Goal: Task Accomplishment & Management: Manage account settings

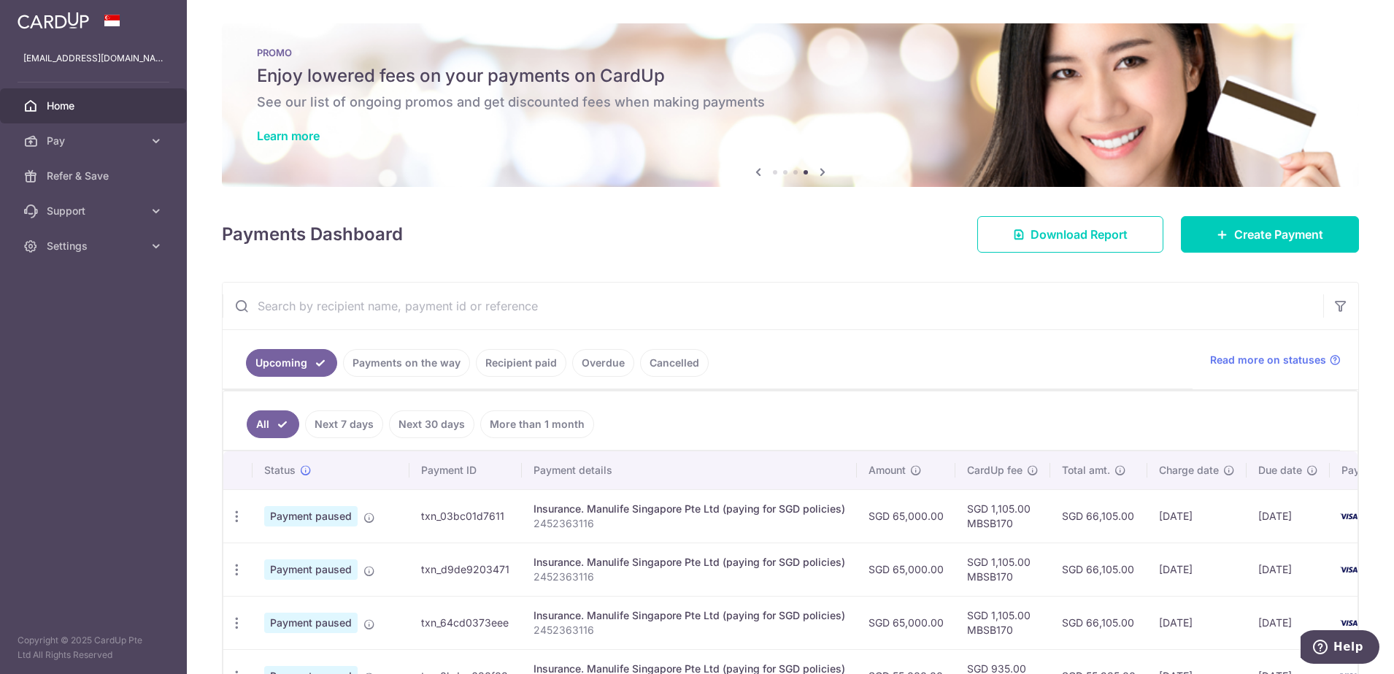
click at [91, 103] on span "Home" at bounding box center [95, 106] width 96 height 15
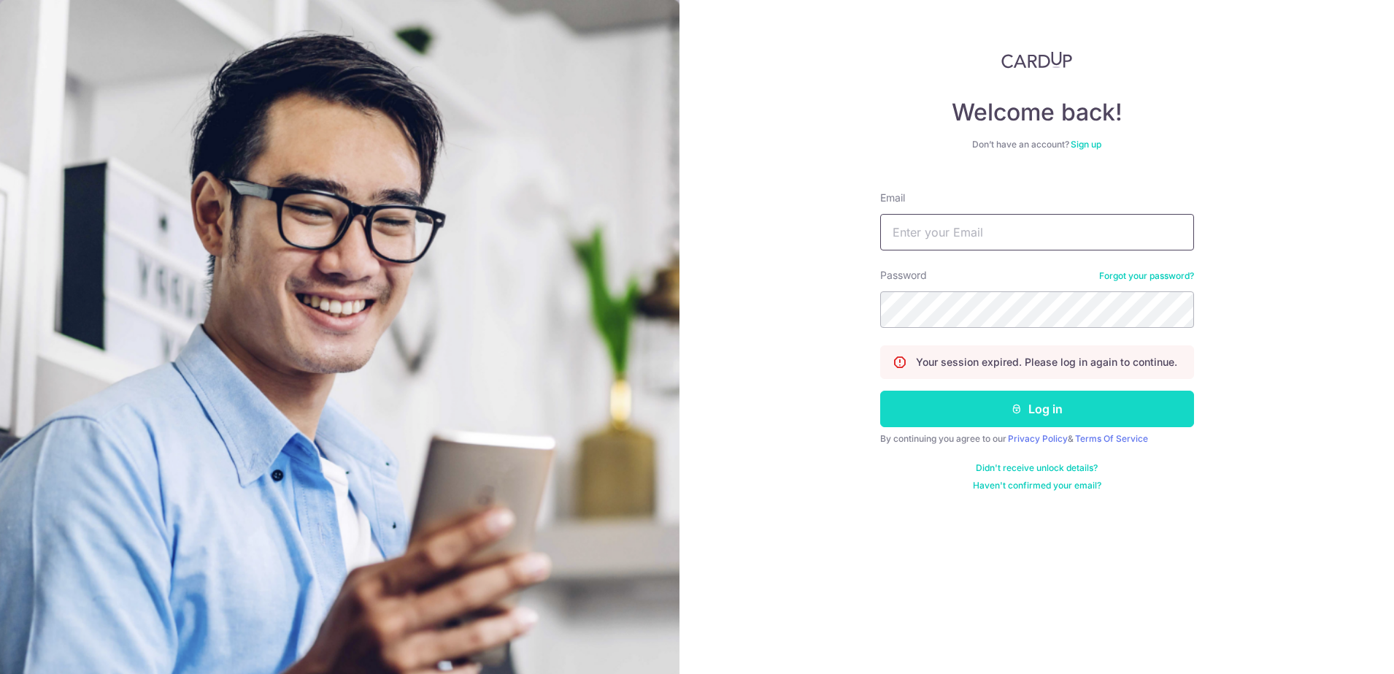
type input "[EMAIL_ADDRESS][DOMAIN_NAME]"
click at [1042, 415] on button "Log in" at bounding box center [1037, 409] width 314 height 37
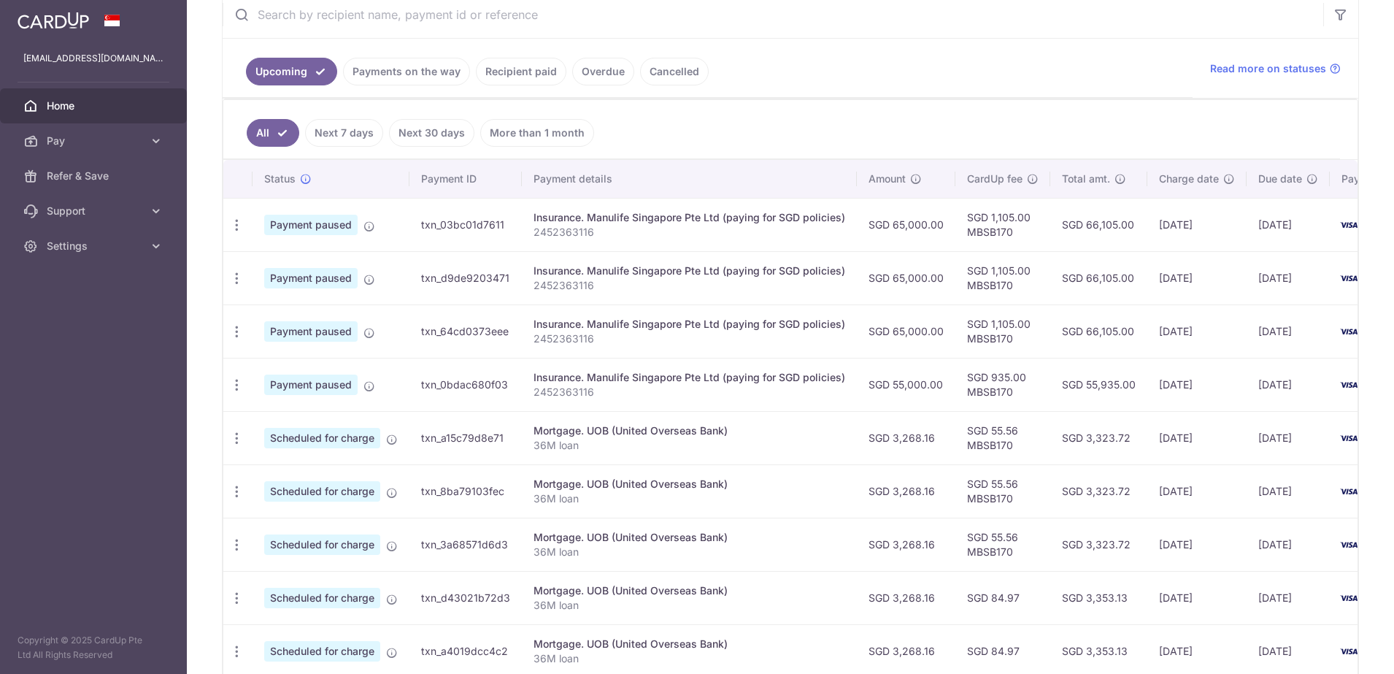
scroll to position [291, 0]
click at [242, 228] on icon "button" at bounding box center [236, 225] width 15 height 15
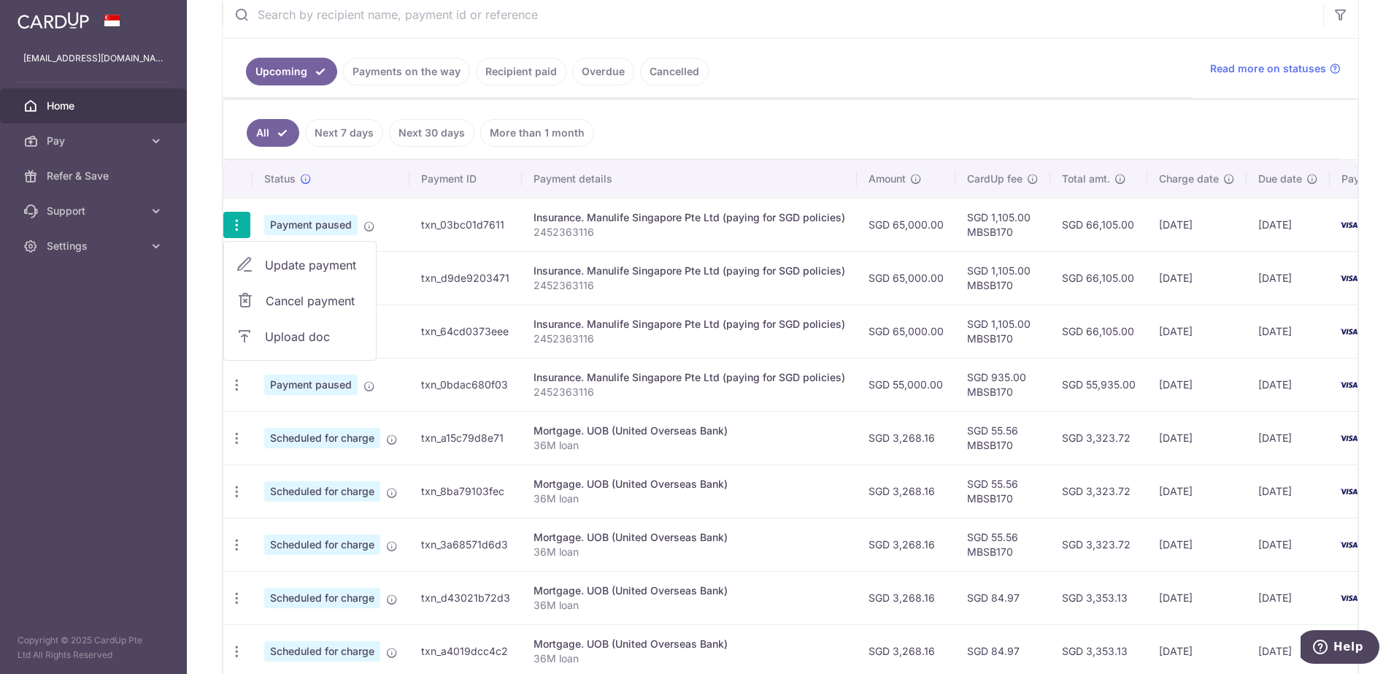
click at [208, 272] on div "× Pause Schedule Pause all future payments in this series Pause just this one p…" at bounding box center [790, 337] width 1207 height 674
click at [239, 279] on icon "button" at bounding box center [236, 278] width 15 height 15
click at [216, 279] on div "× Pause Schedule Pause all future payments in this series Pause just this one p…" at bounding box center [790, 337] width 1207 height 674
click at [238, 229] on icon "button" at bounding box center [236, 225] width 15 height 15
click at [303, 303] on span "Cancel payment" at bounding box center [315, 301] width 98 height 18
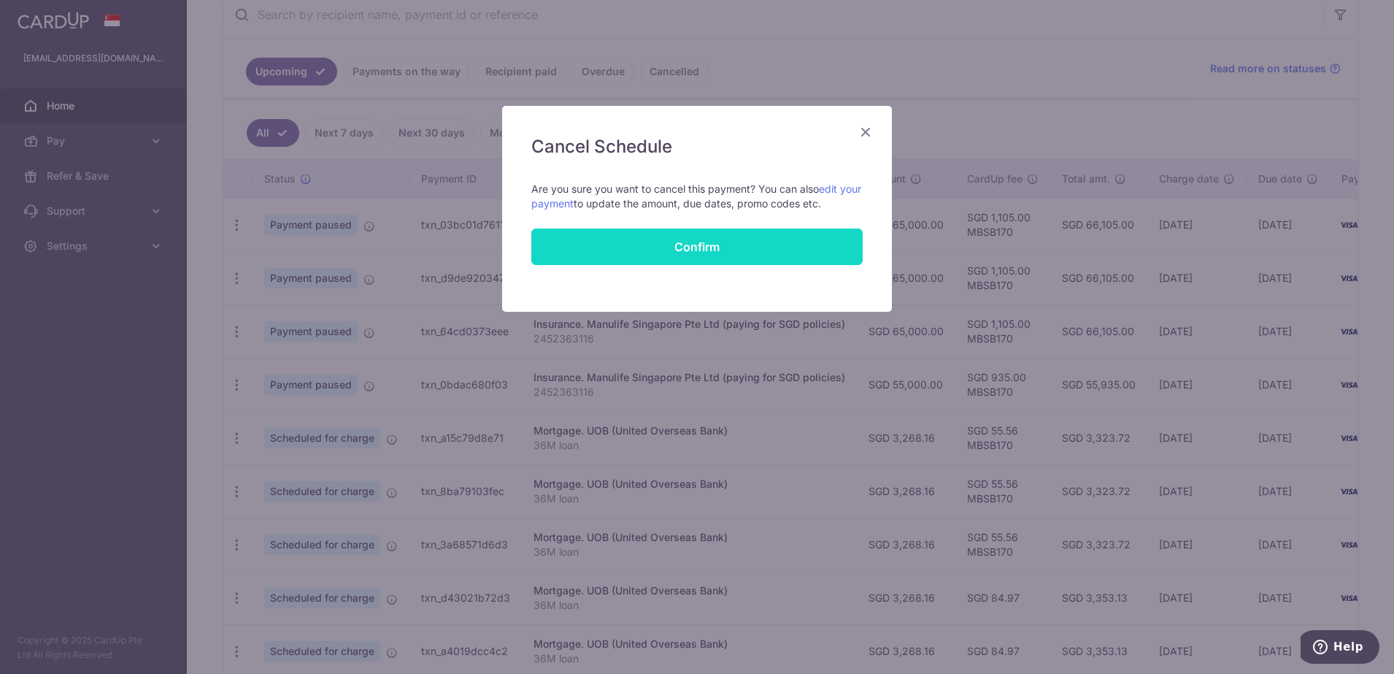
click at [748, 251] on button "Confirm" at bounding box center [696, 247] width 331 height 37
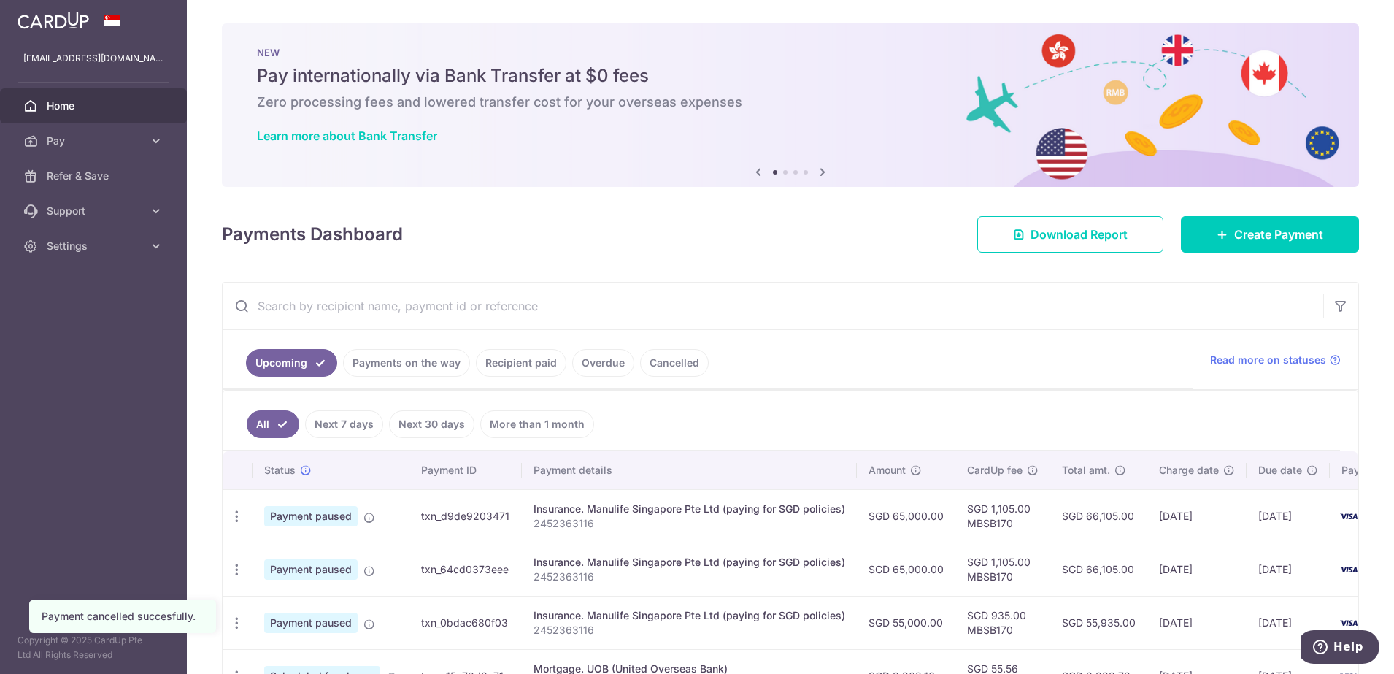
scroll to position [274, 0]
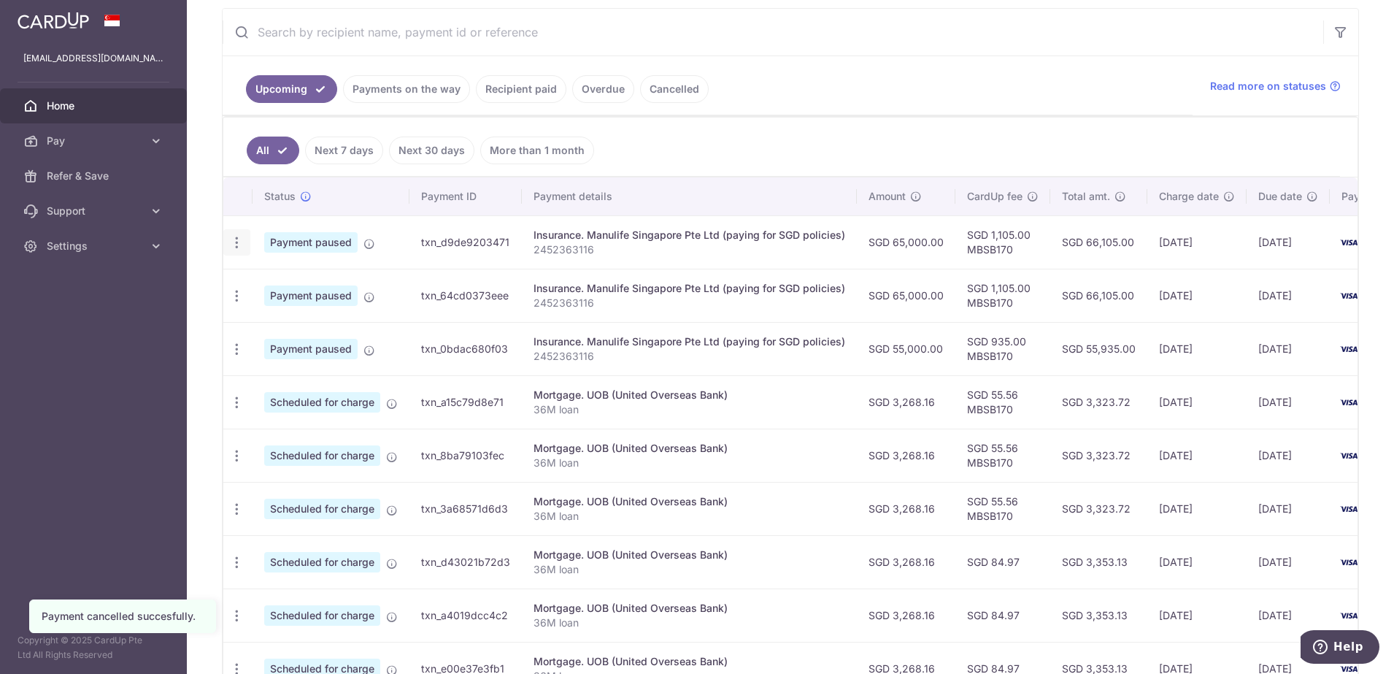
click at [237, 244] on icon "button" at bounding box center [236, 242] width 15 height 15
click at [322, 323] on span "Cancel payment" at bounding box center [315, 319] width 98 height 18
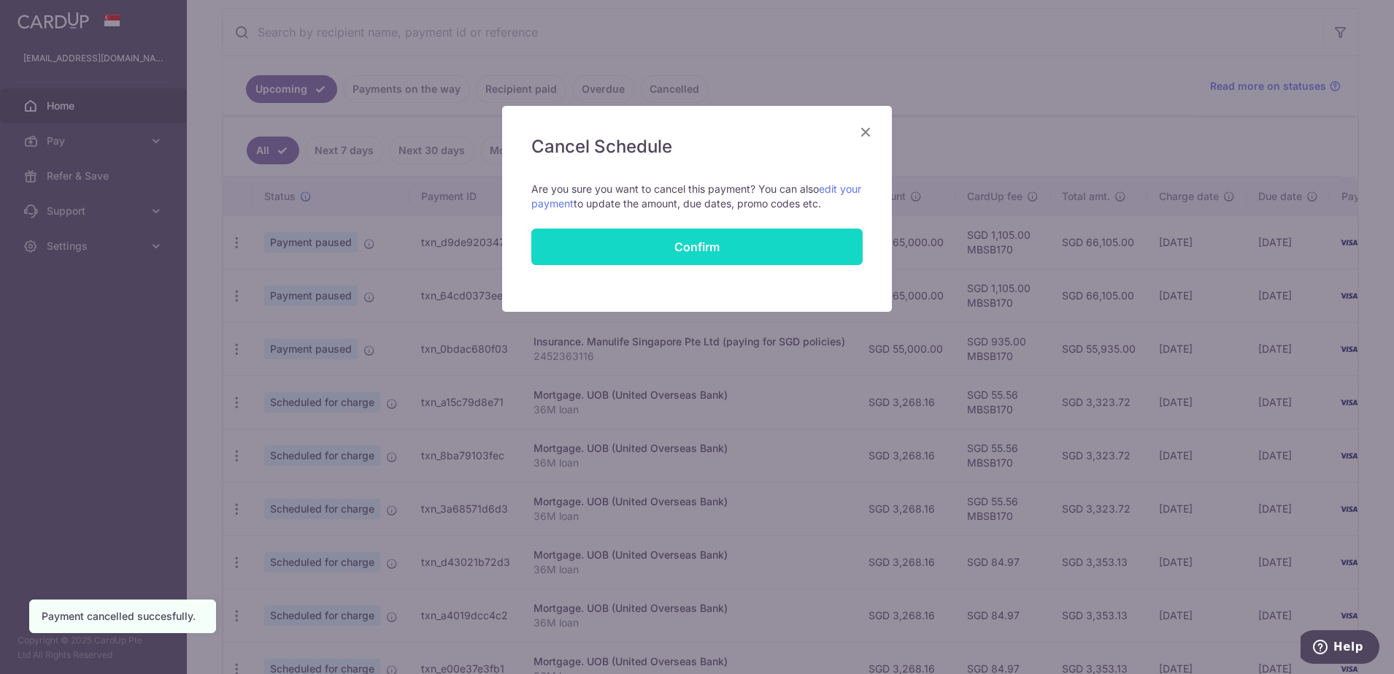
click at [707, 245] on button "Confirm" at bounding box center [696, 247] width 331 height 37
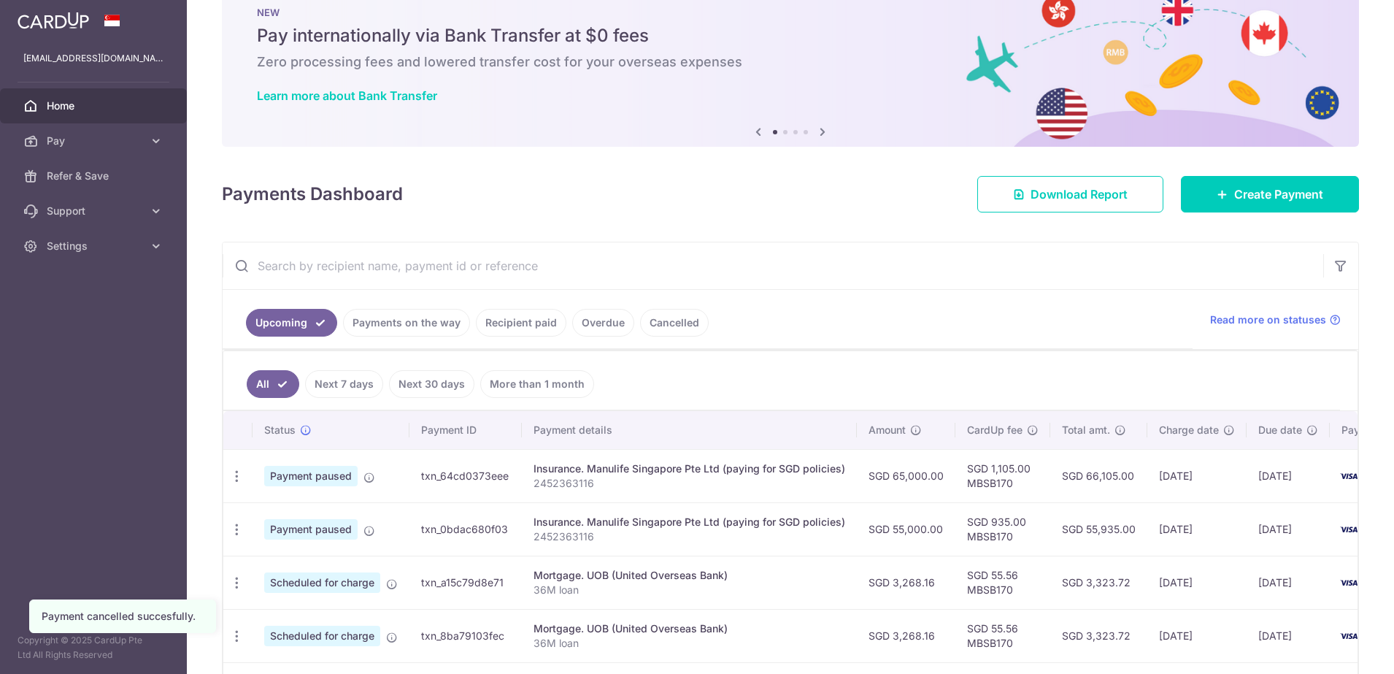
scroll to position [183, 0]
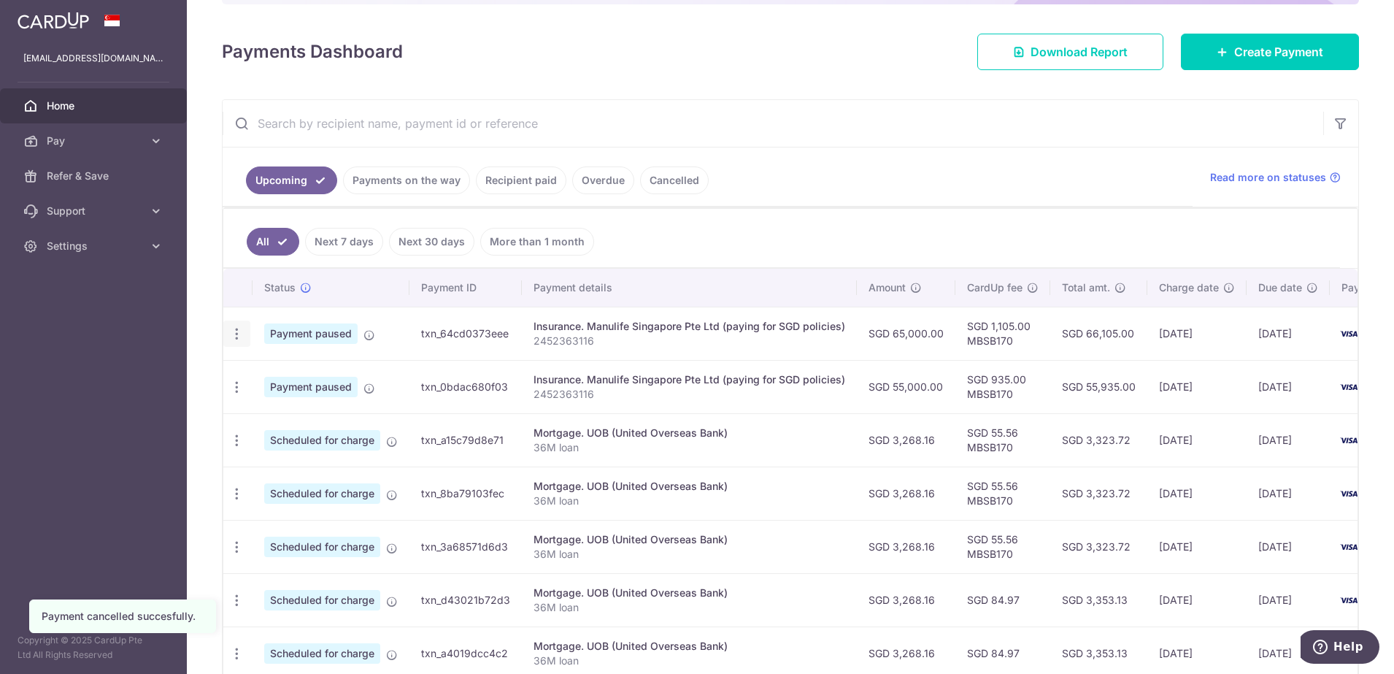
click at [238, 332] on icon "button" at bounding box center [236, 333] width 15 height 15
click at [311, 407] on span "Cancel payment" at bounding box center [315, 410] width 98 height 18
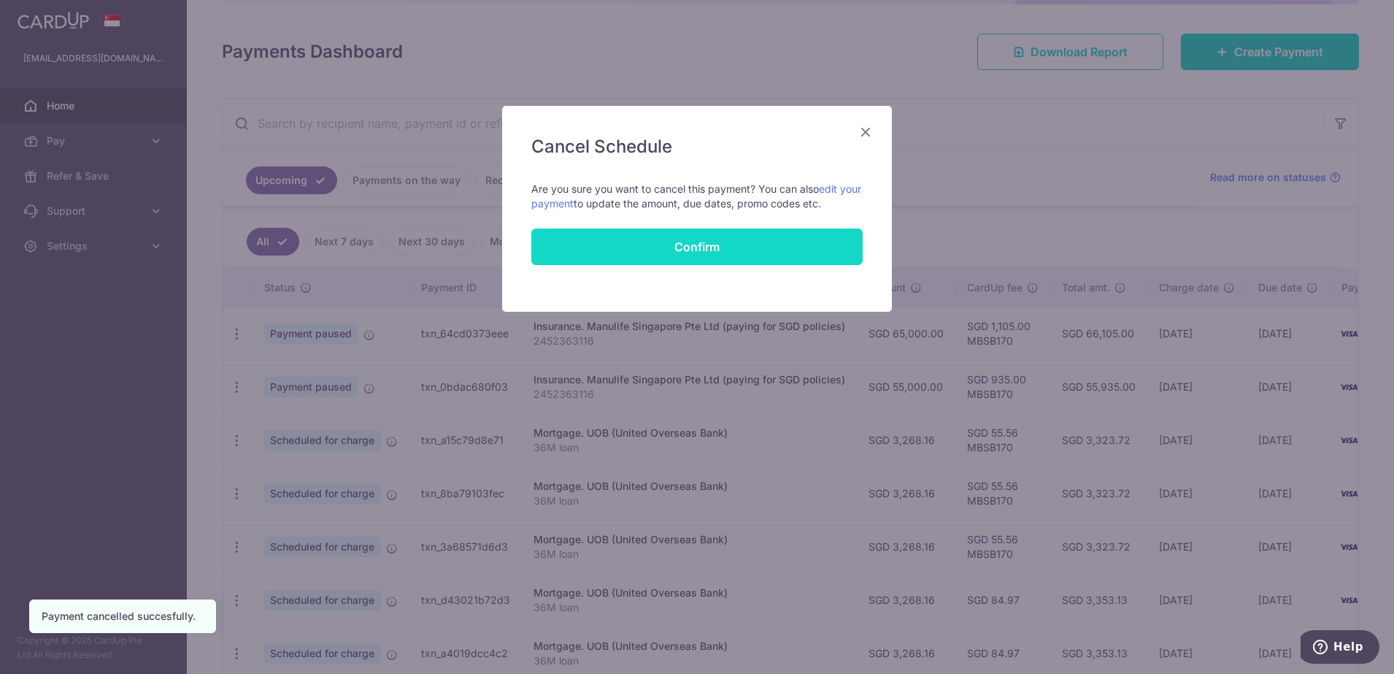
click at [715, 251] on button "Confirm" at bounding box center [696, 247] width 331 height 37
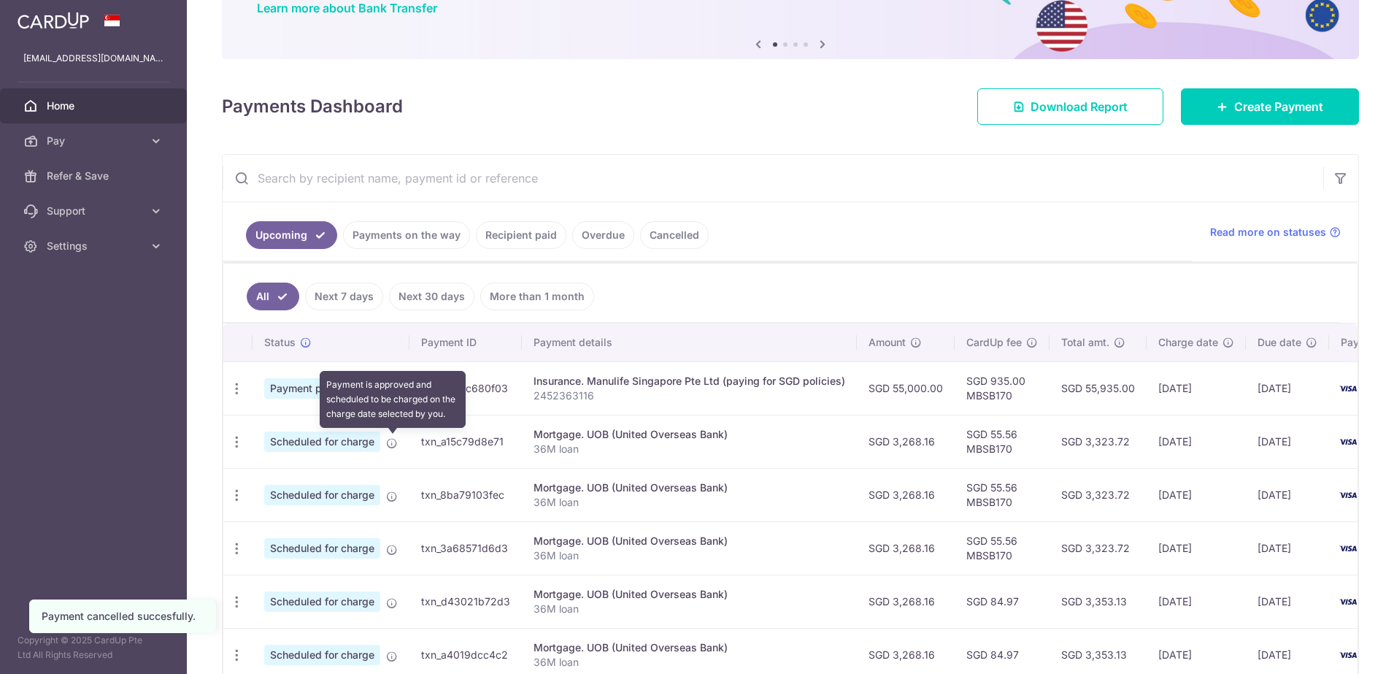
scroll to position [274, 0]
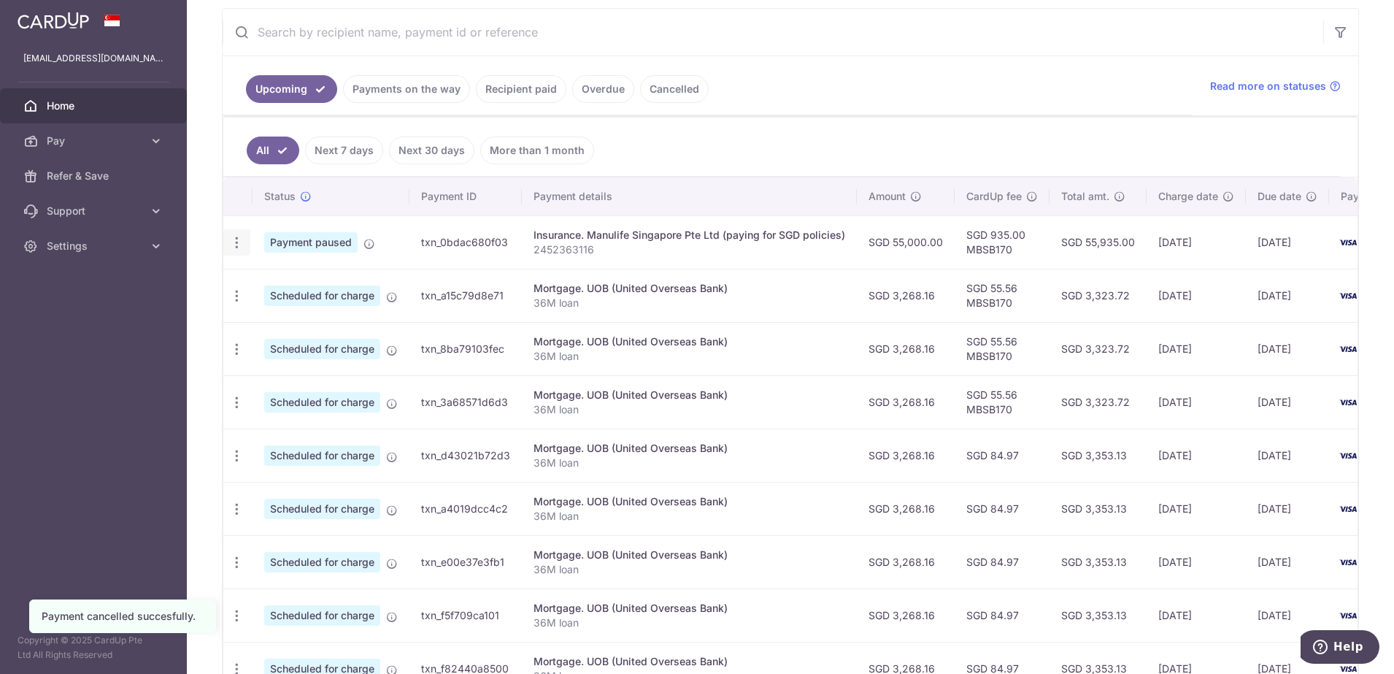
click at [234, 246] on icon "button" at bounding box center [236, 242] width 15 height 15
click at [318, 323] on span "Cancel payment" at bounding box center [315, 319] width 98 height 18
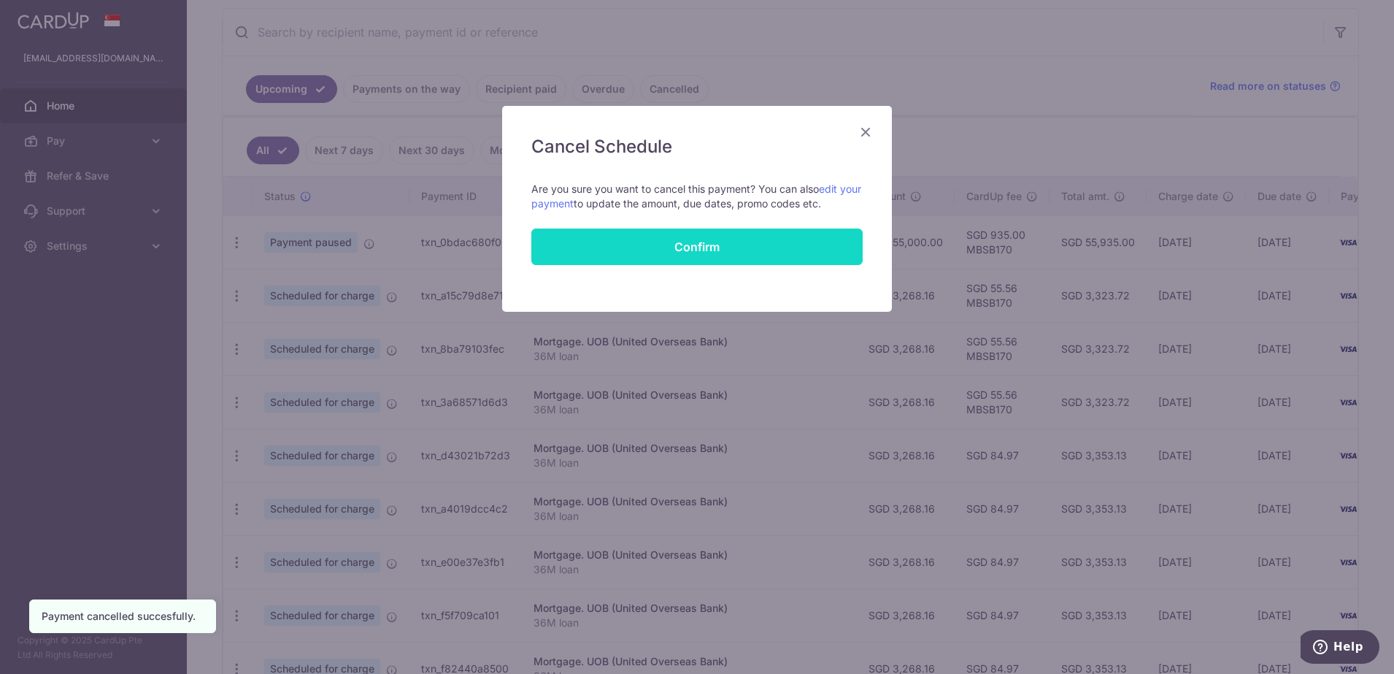
click at [707, 246] on button "Confirm" at bounding box center [696, 247] width 331 height 37
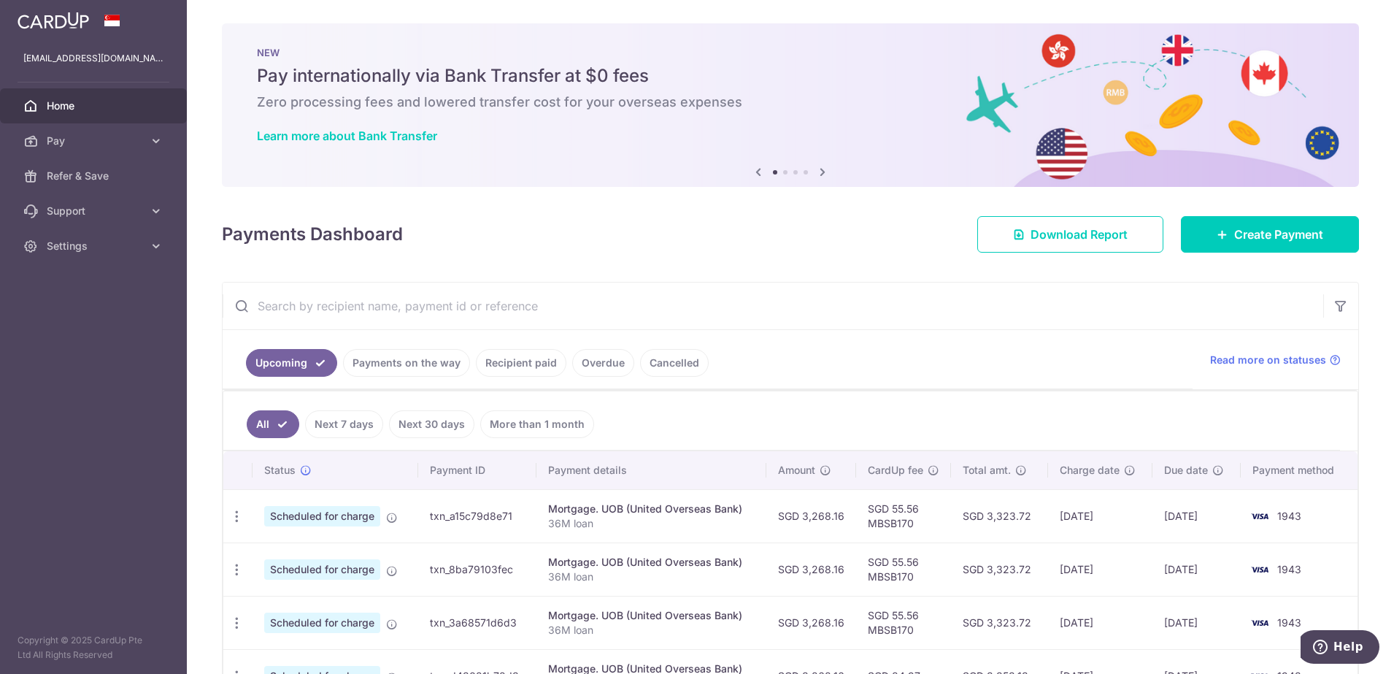
click at [94, 107] on span "Home" at bounding box center [95, 106] width 96 height 15
